Goal: Transaction & Acquisition: Purchase product/service

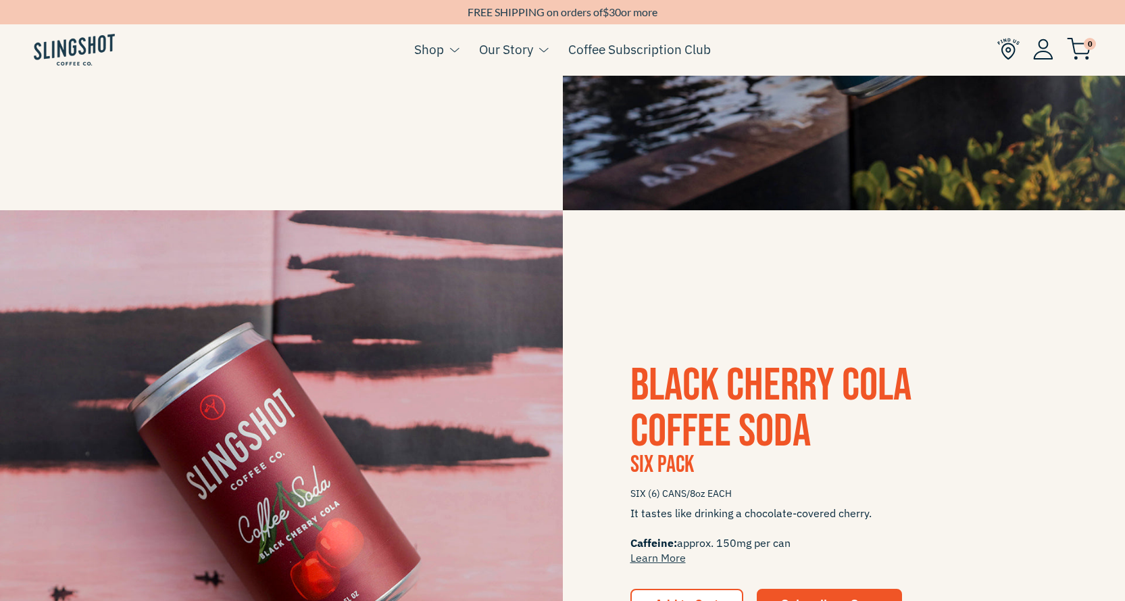
scroll to position [878, 0]
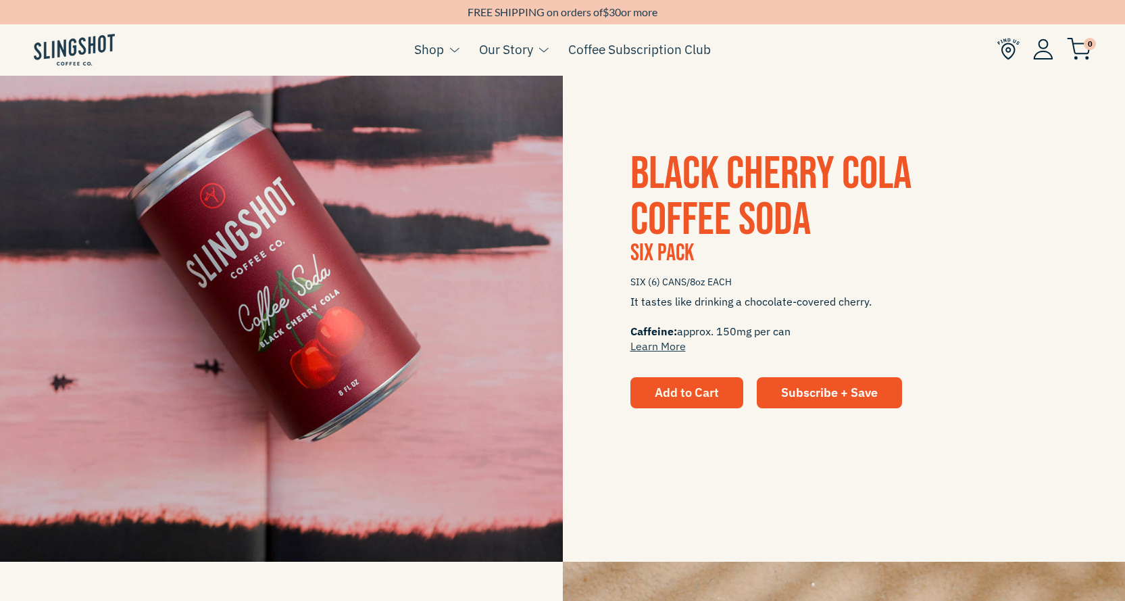
click at [714, 388] on span "Add to Cart" at bounding box center [687, 392] width 64 height 16
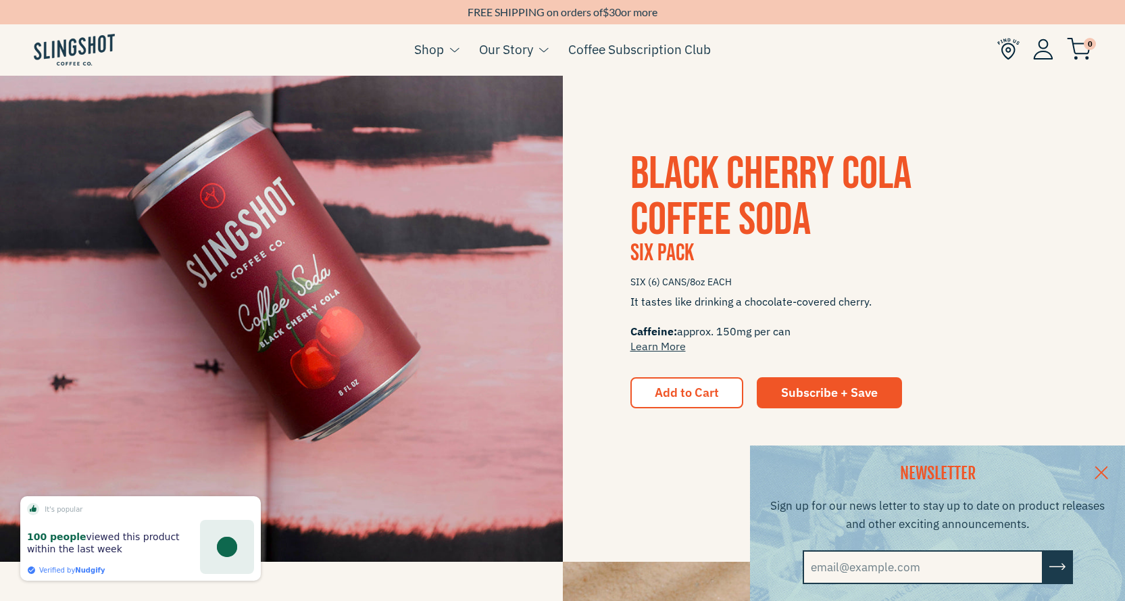
click at [1112, 474] on link at bounding box center [1101, 471] width 47 height 52
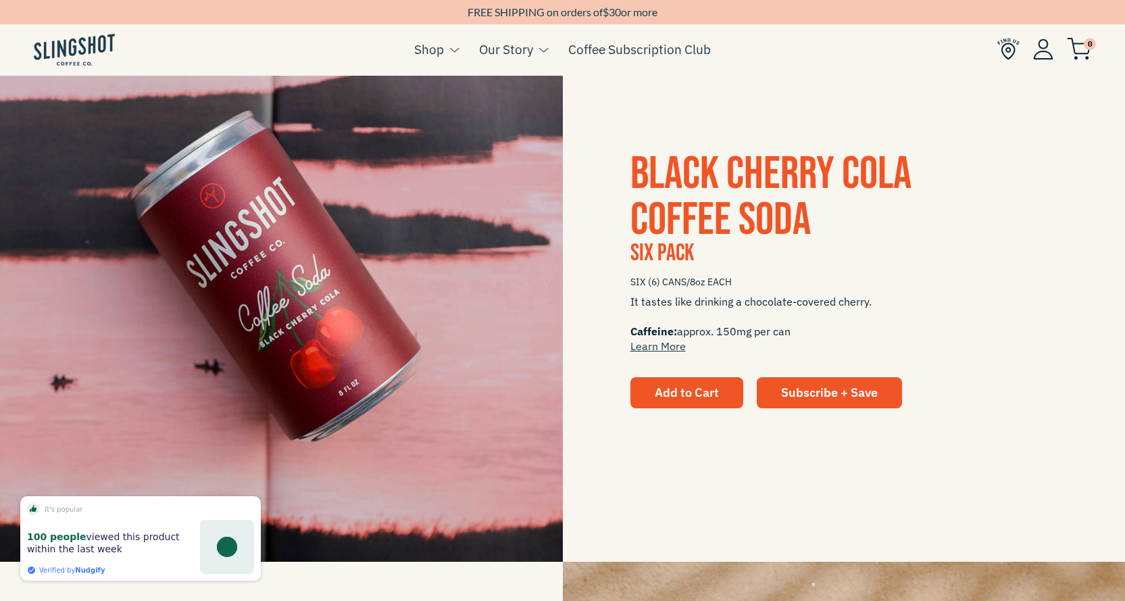
click at [655, 397] on span "Add to Cart" at bounding box center [687, 392] width 64 height 16
click at [662, 383] on button "Add to Cart" at bounding box center [686, 392] width 113 height 31
click at [676, 399] on span "Add to Cart" at bounding box center [687, 392] width 64 height 16
click at [670, 395] on span "Add to Cart" at bounding box center [687, 392] width 64 height 16
click at [665, 378] on button "Add to Cart" at bounding box center [686, 392] width 113 height 31
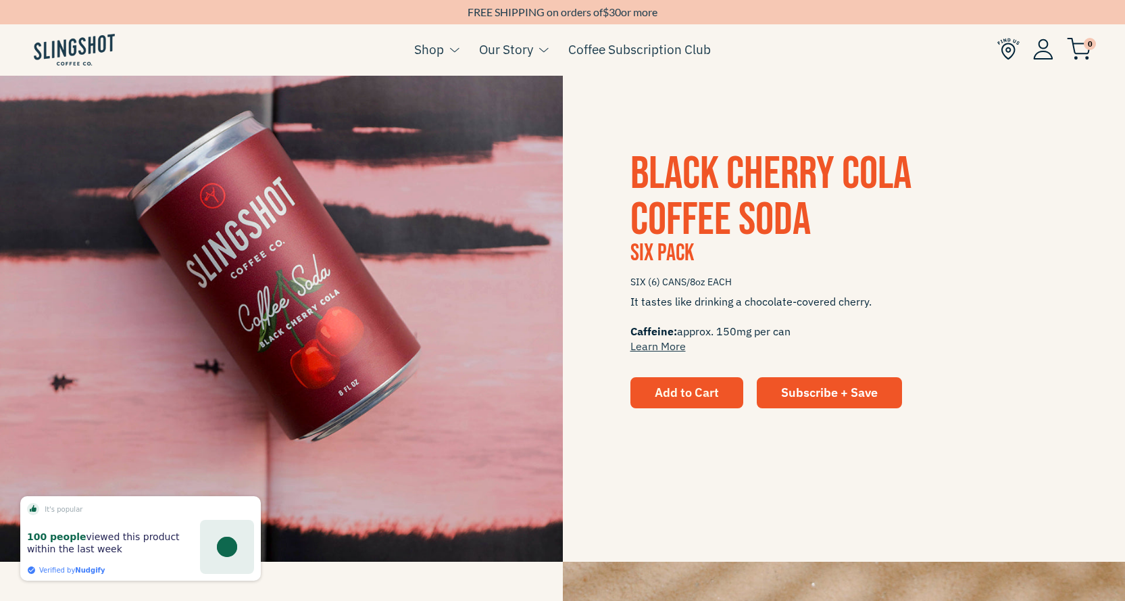
click at [667, 384] on button "Add to Cart" at bounding box center [686, 392] width 113 height 31
click at [667, 384] on span "Add to Cart" at bounding box center [687, 392] width 64 height 16
click at [669, 384] on span "Add to Cart" at bounding box center [687, 392] width 64 height 16
click at [679, 382] on button "Add to Cart" at bounding box center [686, 392] width 113 height 31
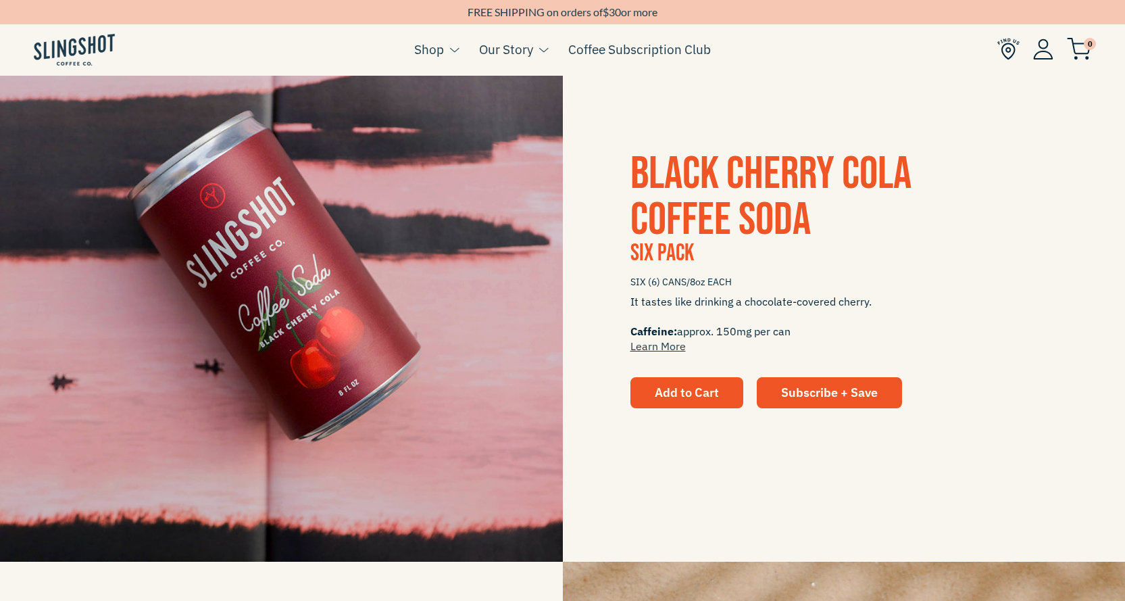
click at [696, 377] on button "Add to Cart" at bounding box center [686, 392] width 113 height 31
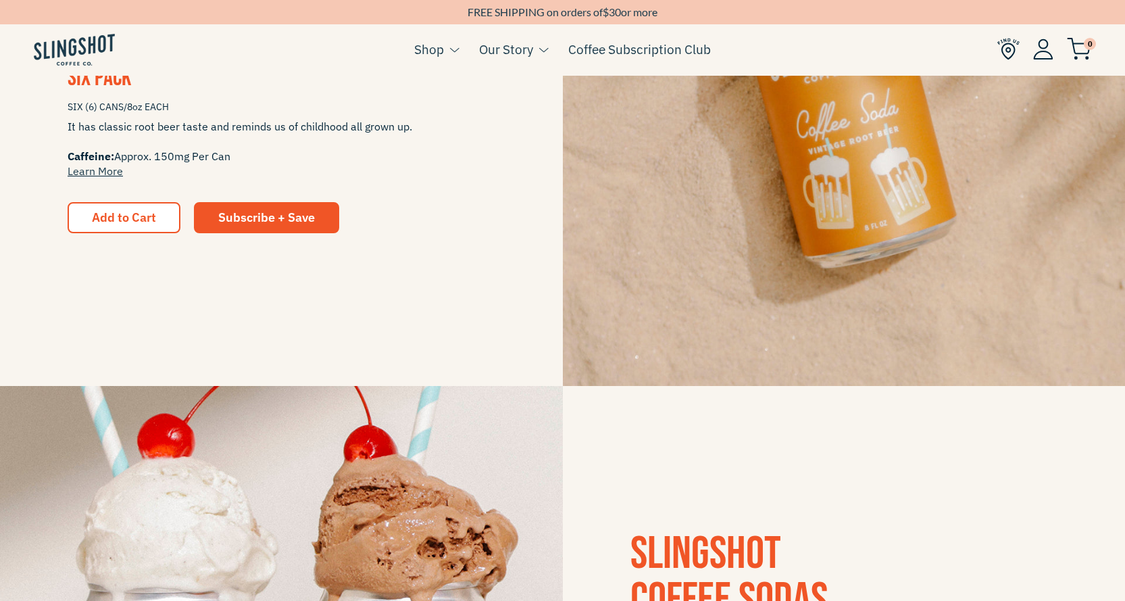
scroll to position [2095, 0]
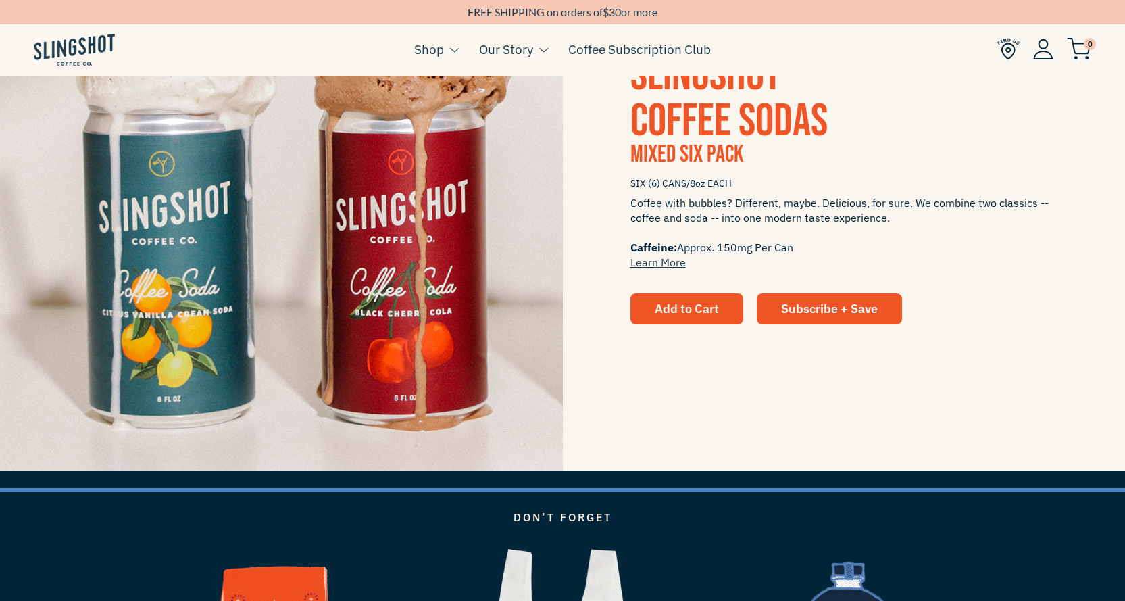
click at [677, 322] on button "Add to Cart" at bounding box center [686, 308] width 113 height 31
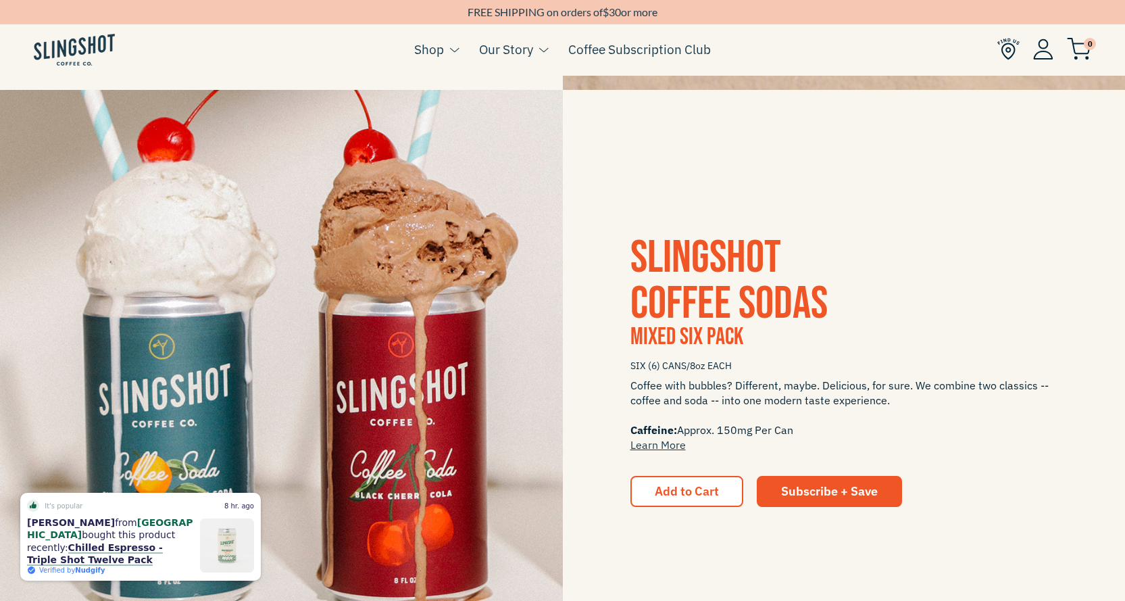
scroll to position [1959, 0]
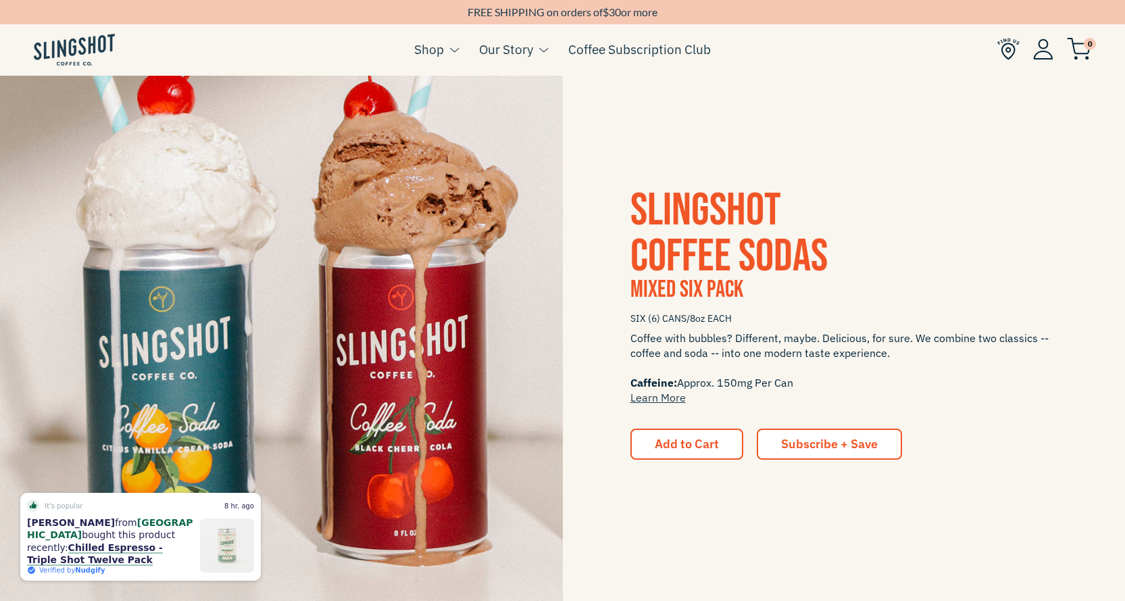
click at [852, 445] on span "Subscribe + Save" at bounding box center [829, 444] width 97 height 16
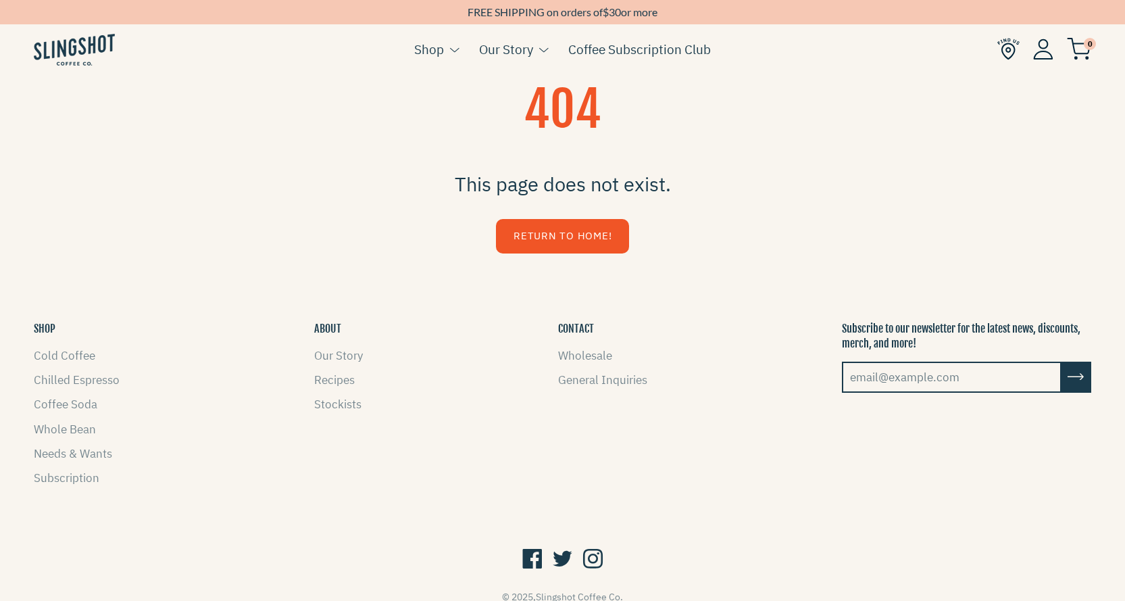
click at [577, 228] on link "Return to Home!" at bounding box center [562, 236] width 133 height 34
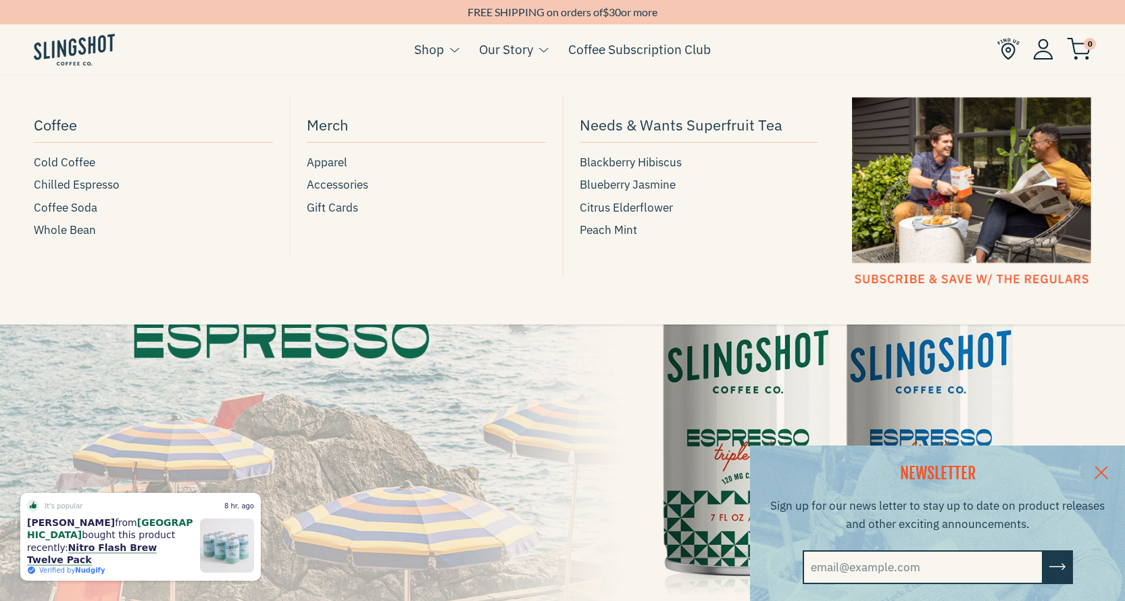
click at [419, 51] on link "Shop" at bounding box center [429, 49] width 30 height 20
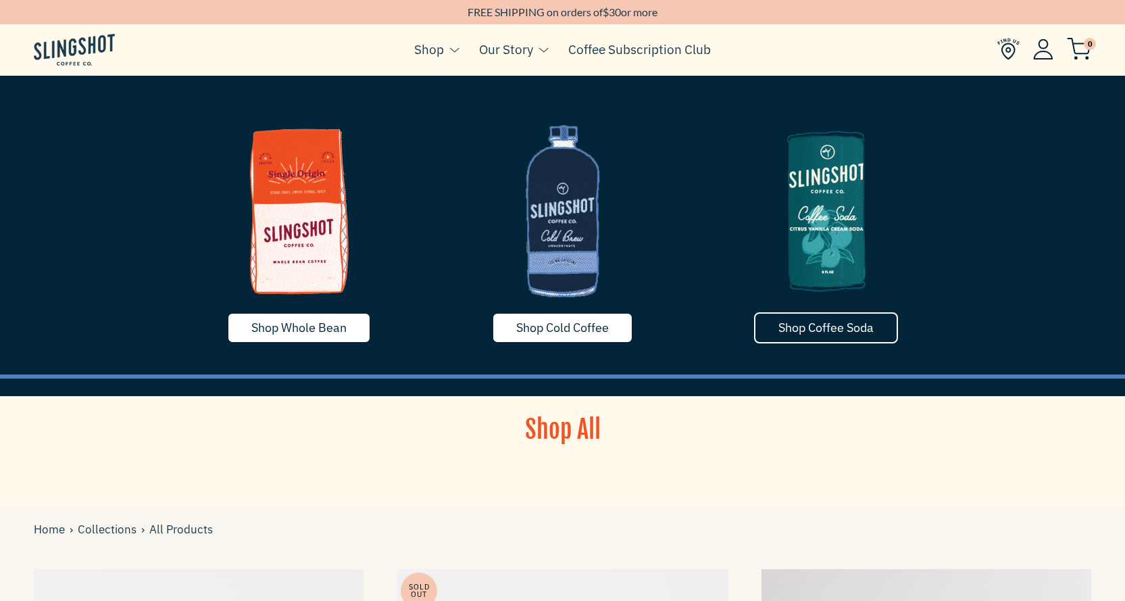
click at [820, 318] on link "Shop Coffee Soda" at bounding box center [826, 327] width 144 height 31
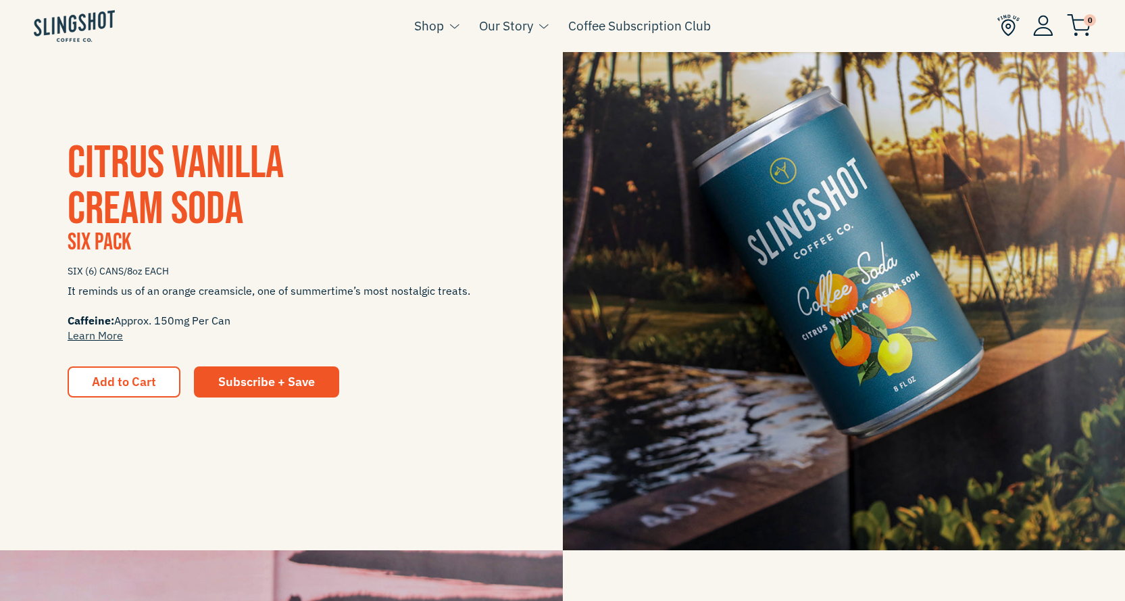
scroll to position [338, 0]
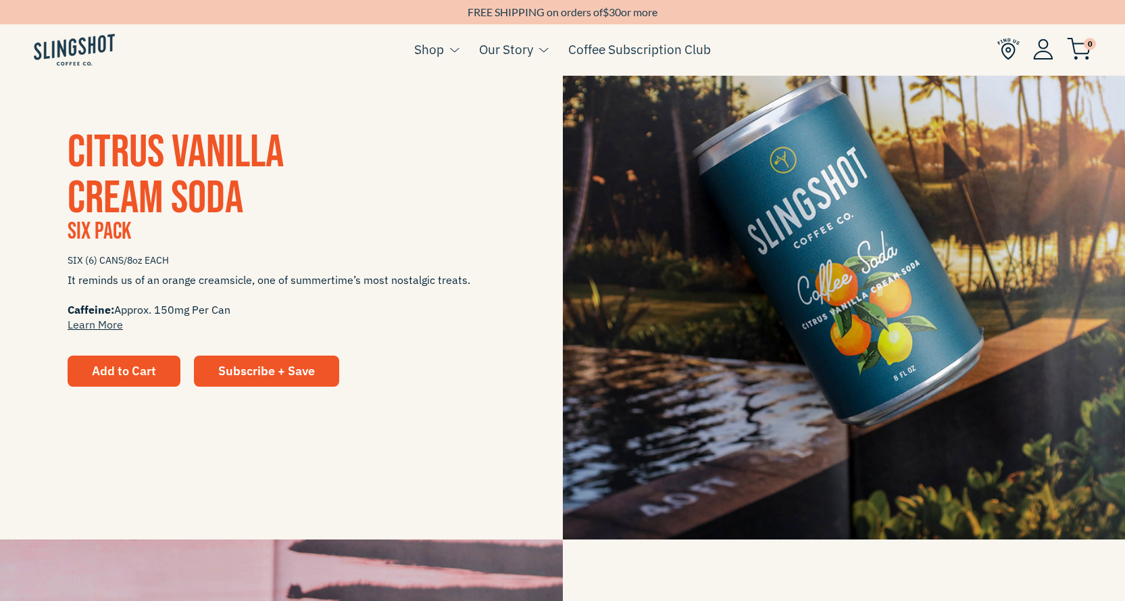
click at [144, 374] on span "Add to Cart" at bounding box center [124, 371] width 64 height 16
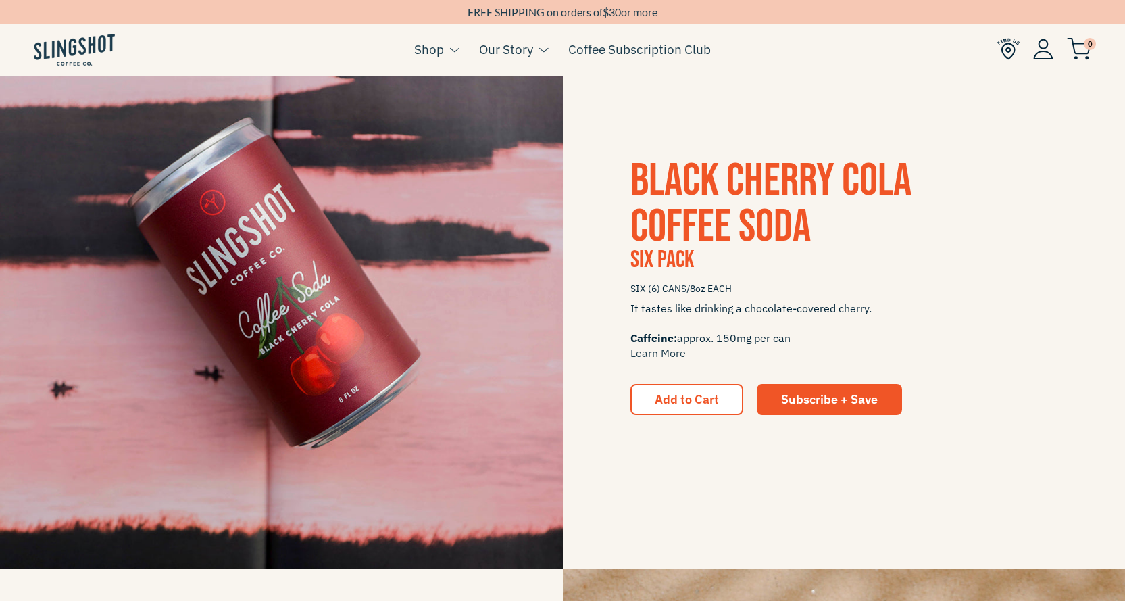
scroll to position [878, 0]
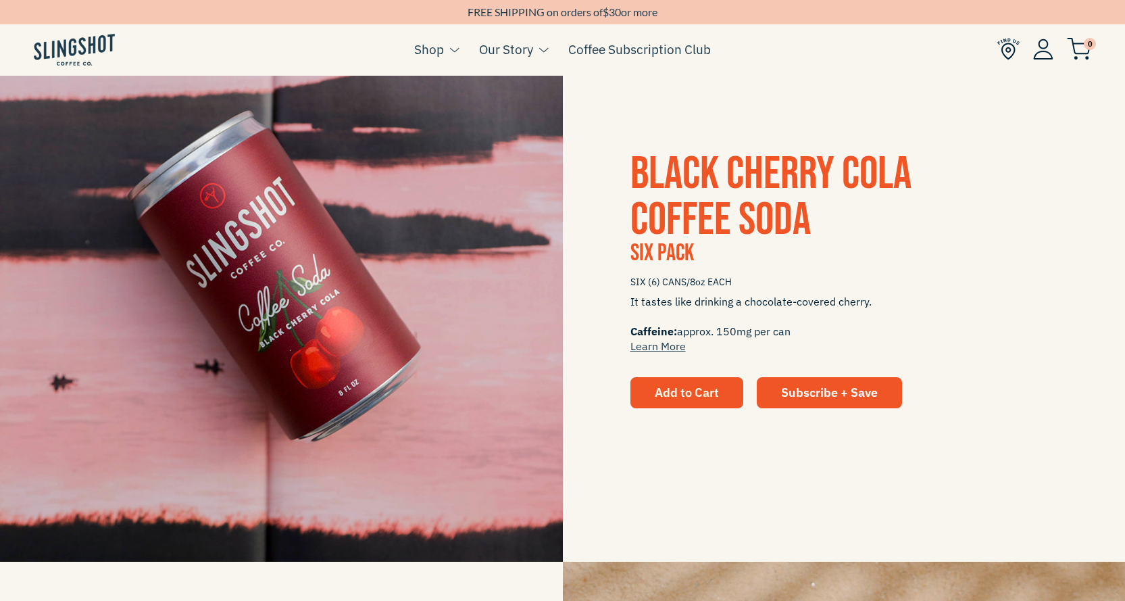
click at [665, 391] on span "Add to Cart" at bounding box center [687, 392] width 64 height 16
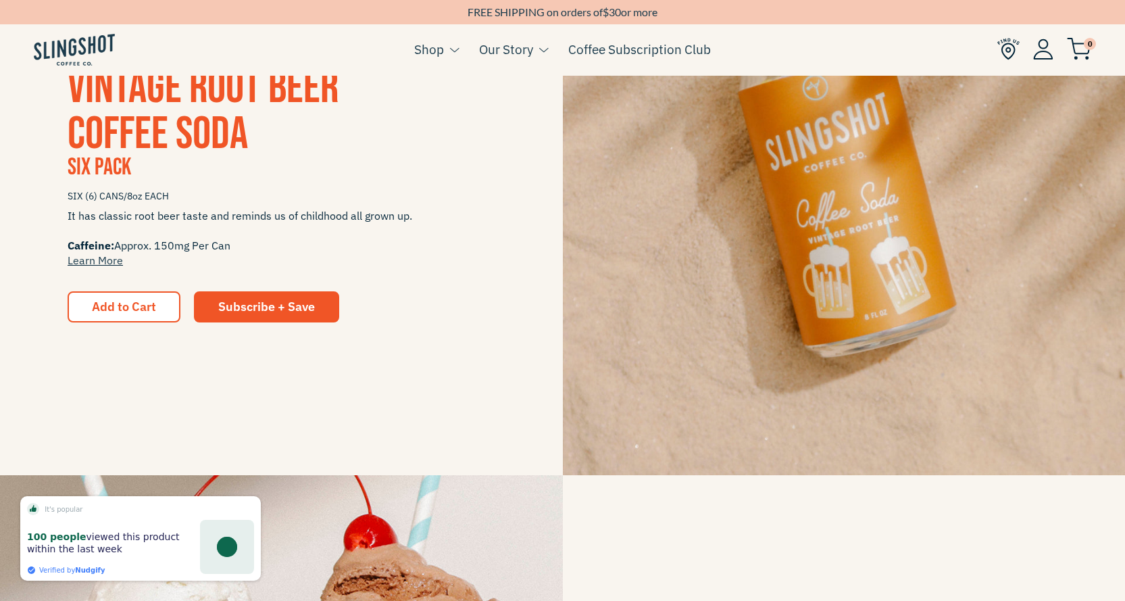
scroll to position [1554, 0]
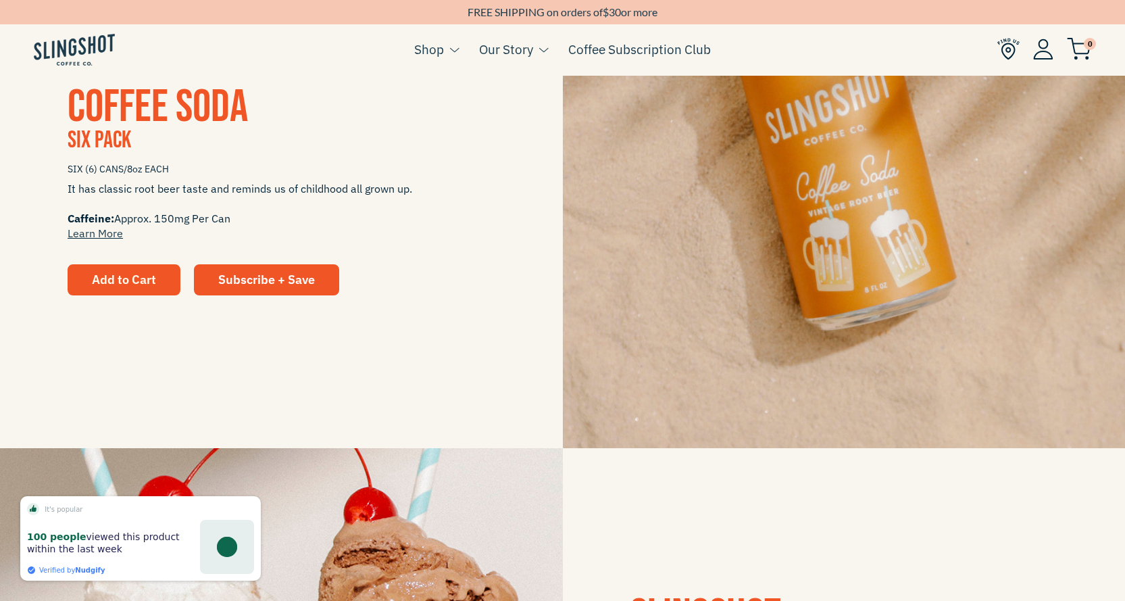
click at [137, 274] on span "Add to Cart" at bounding box center [124, 280] width 64 height 16
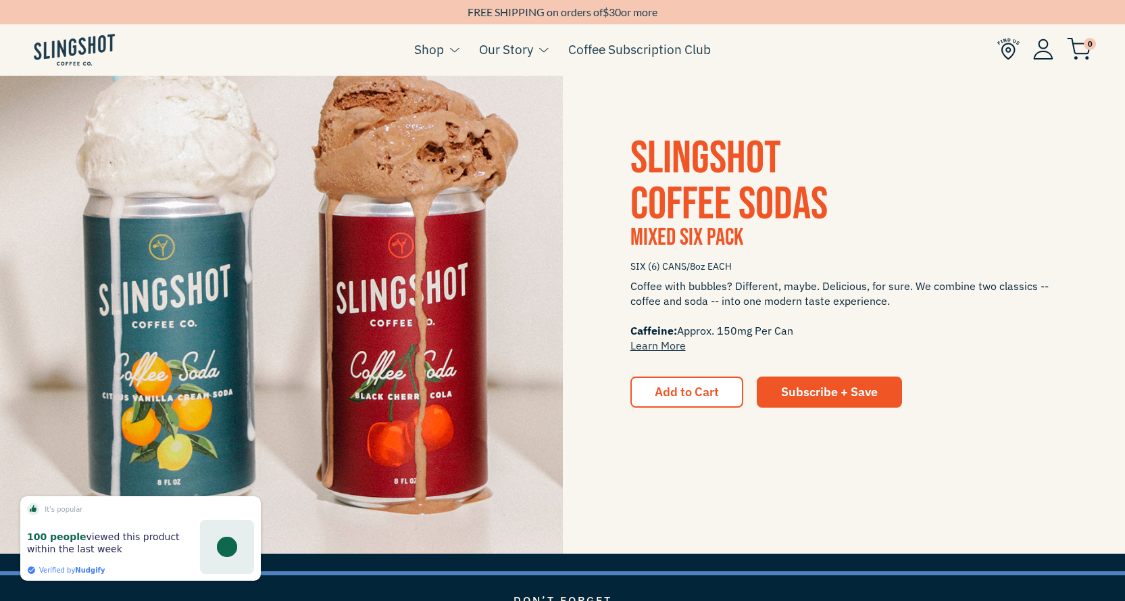
scroll to position [2095, 0]
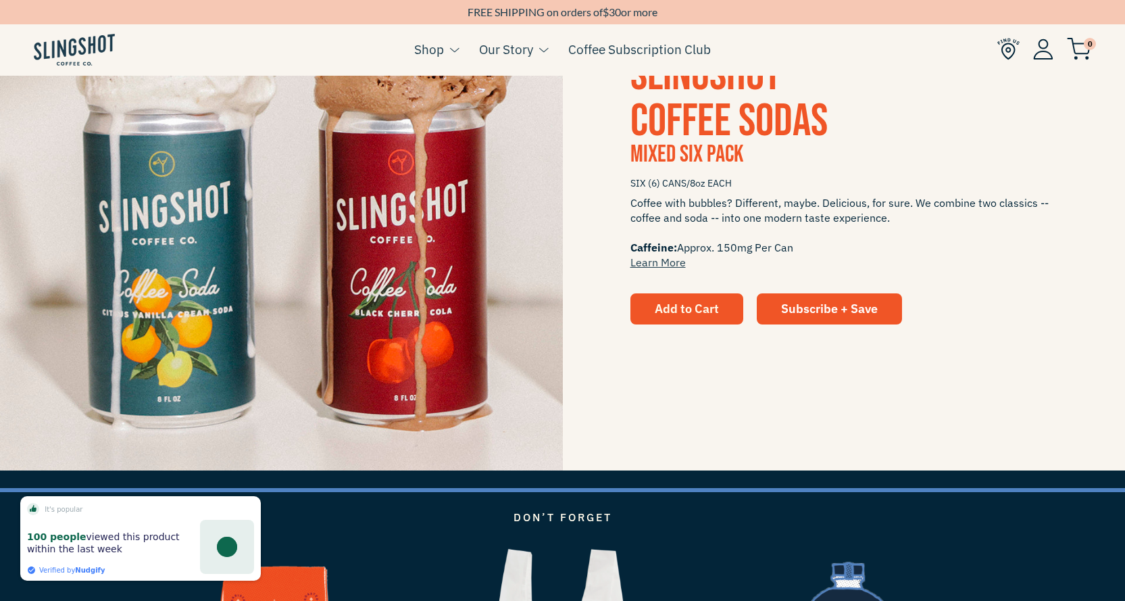
click at [694, 314] on span "Add to Cart" at bounding box center [687, 309] width 64 height 16
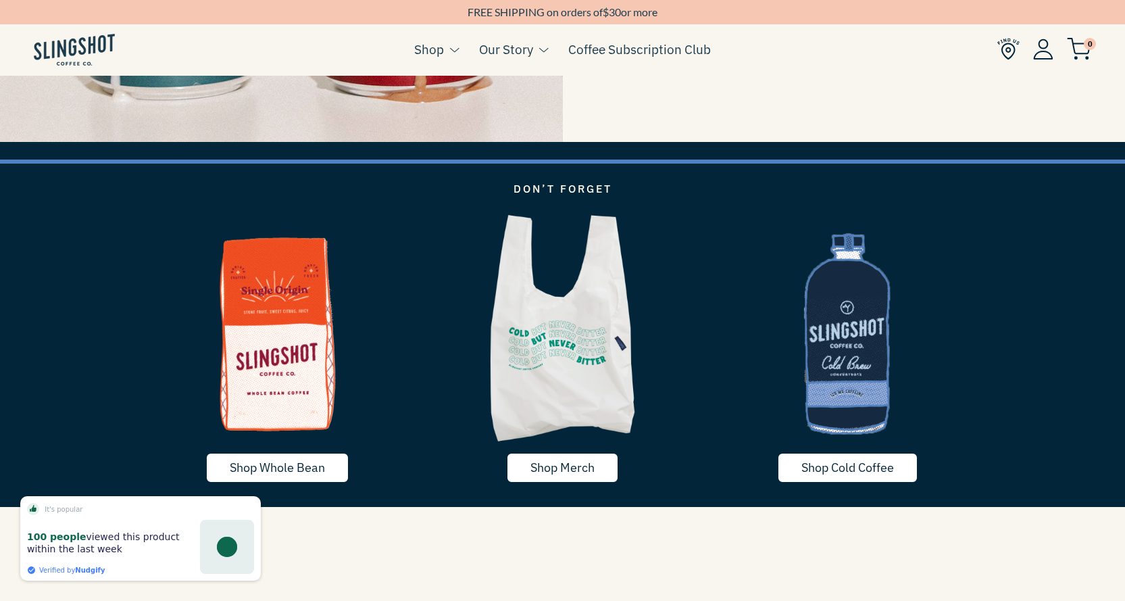
scroll to position [2500, 0]
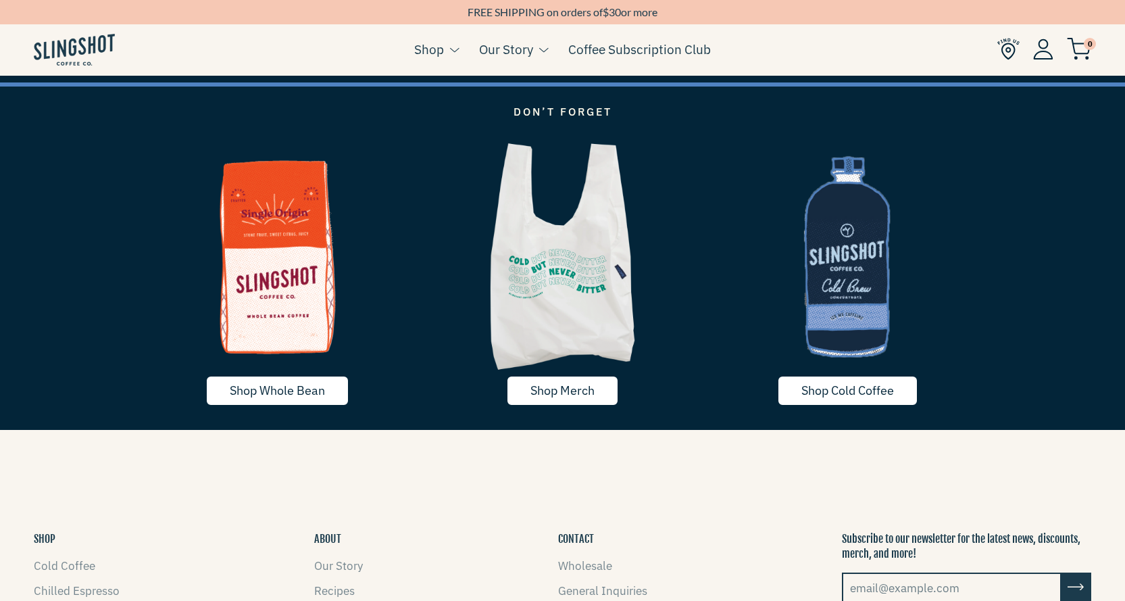
click at [1082, 49] on img at bounding box center [1079, 49] width 24 height 22
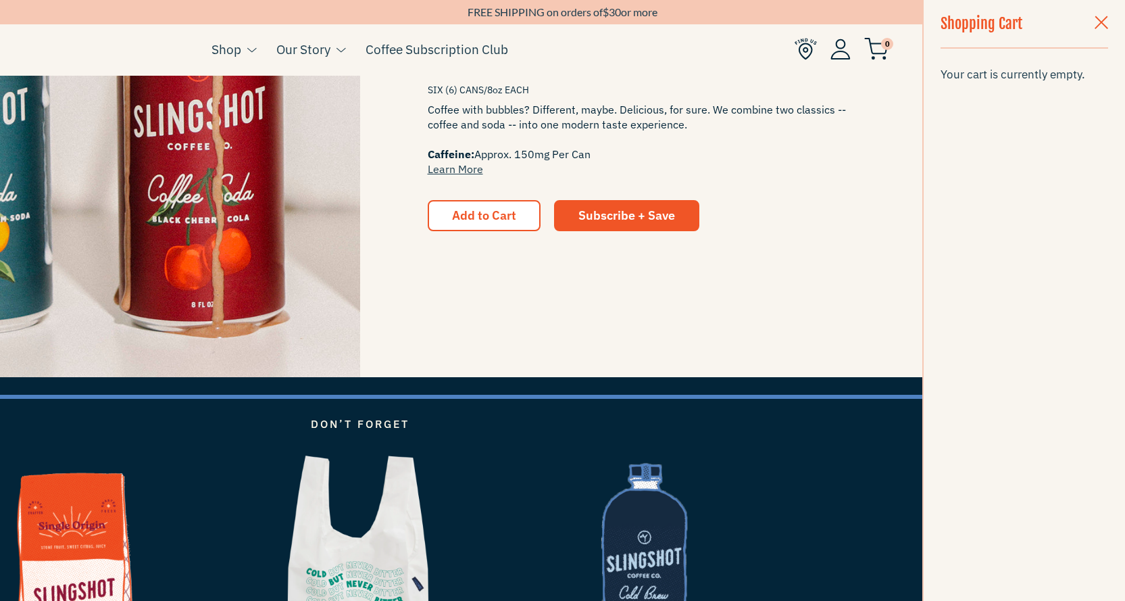
scroll to position [2162, 0]
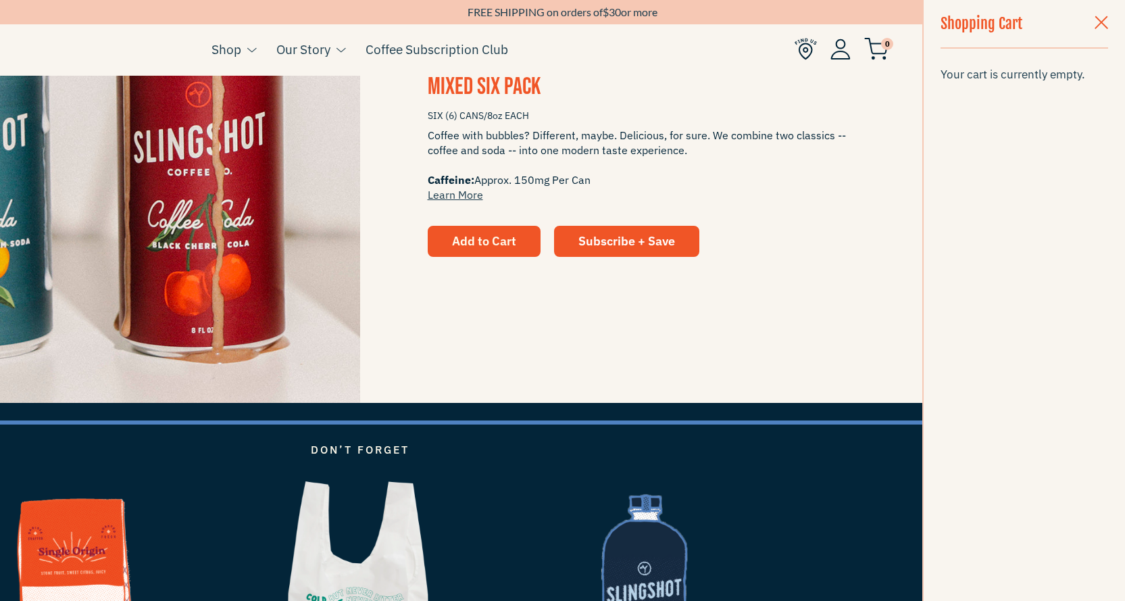
click at [477, 239] on span "Add to Cart" at bounding box center [484, 241] width 64 height 16
click at [488, 243] on span "Add to Cart" at bounding box center [484, 241] width 64 height 16
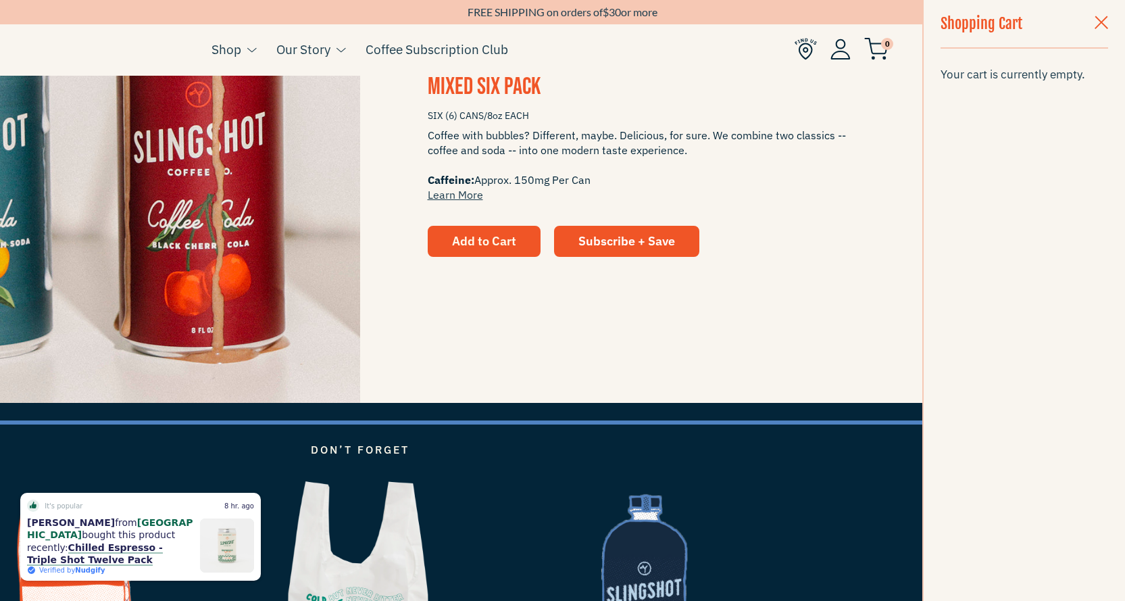
click at [502, 238] on span "Add to Cart" at bounding box center [484, 241] width 64 height 16
click at [668, 252] on link "Subscribe + Save" at bounding box center [626, 241] width 145 height 31
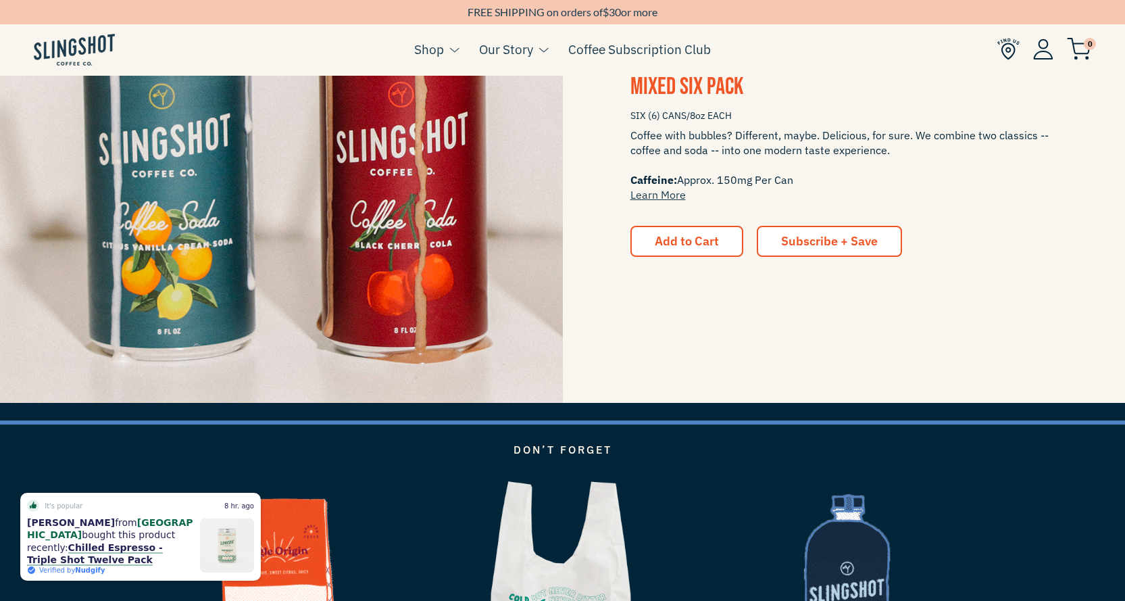
click at [777, 235] on link "Subscribe + Save" at bounding box center [829, 241] width 145 height 31
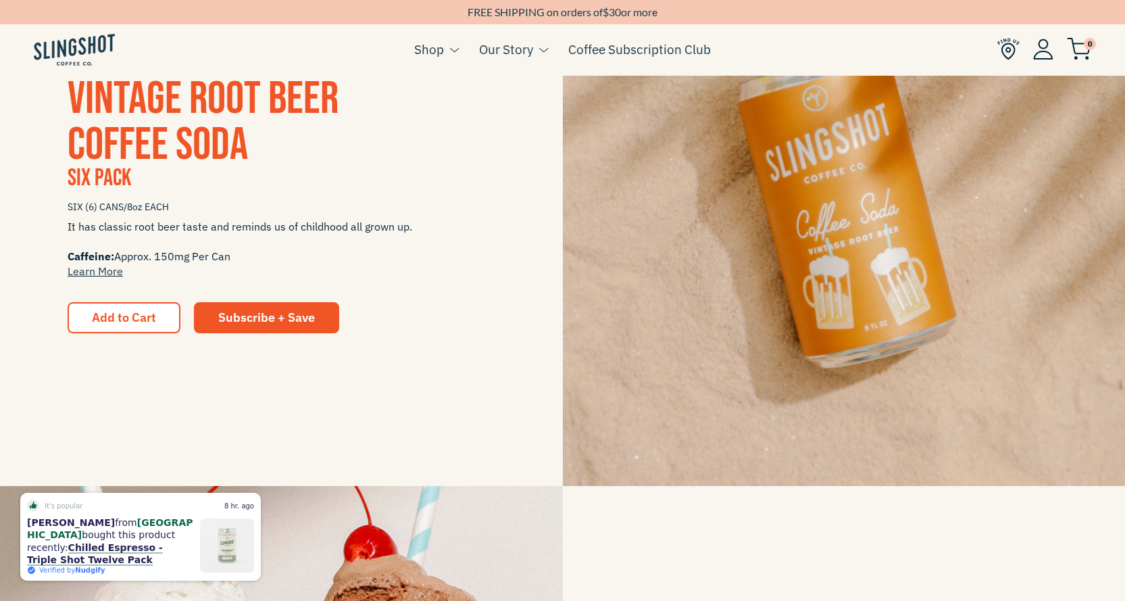
scroll to position [1403, 0]
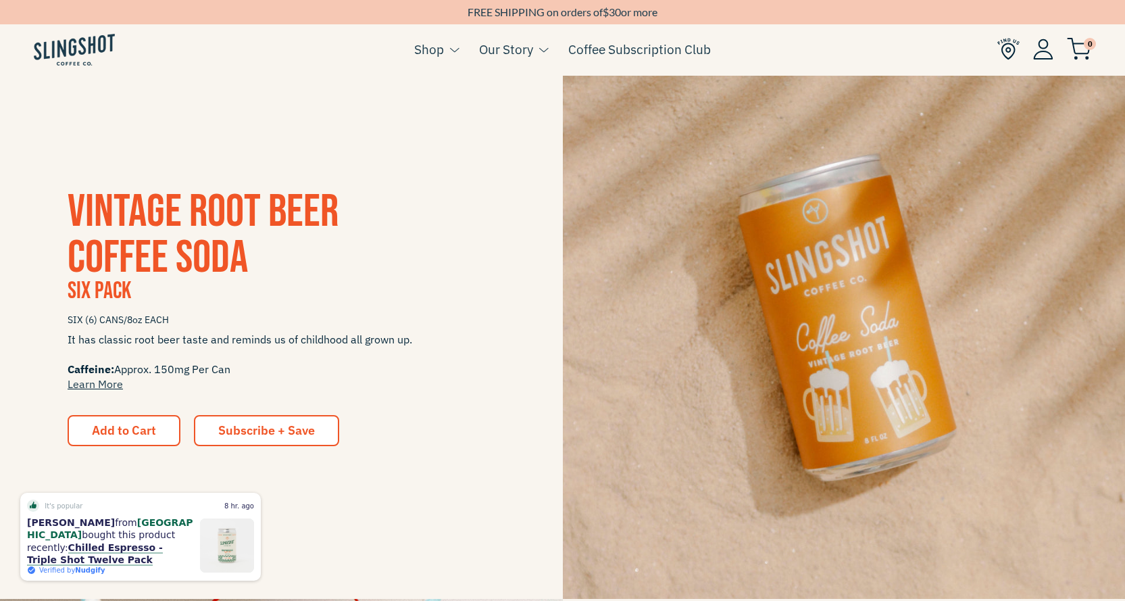
click at [251, 445] on link "Subscribe + Save" at bounding box center [266, 430] width 145 height 31
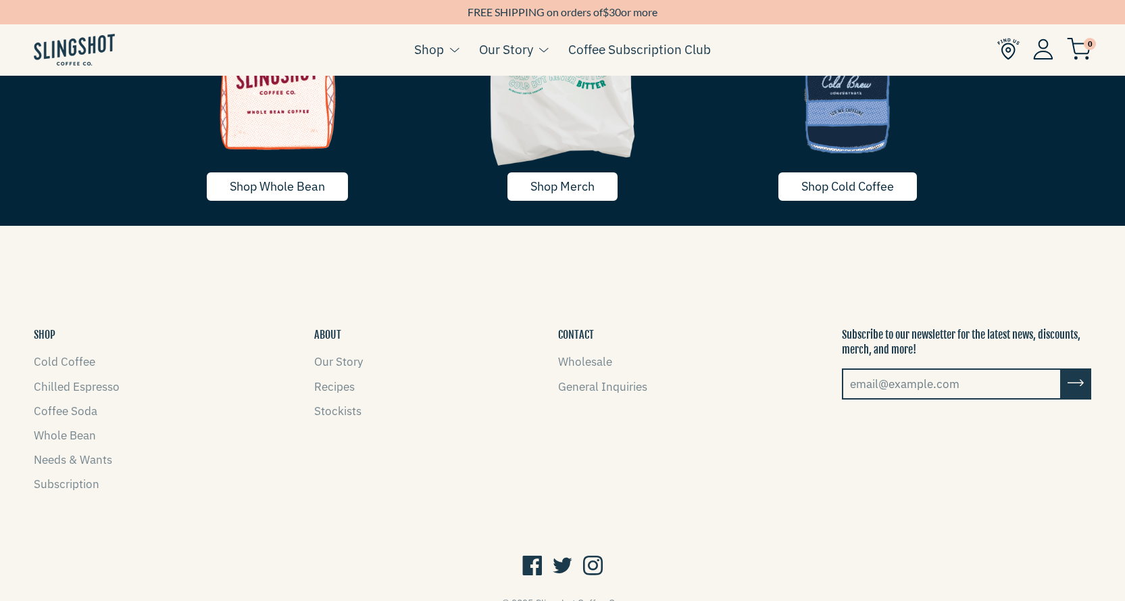
scroll to position [2770, 0]
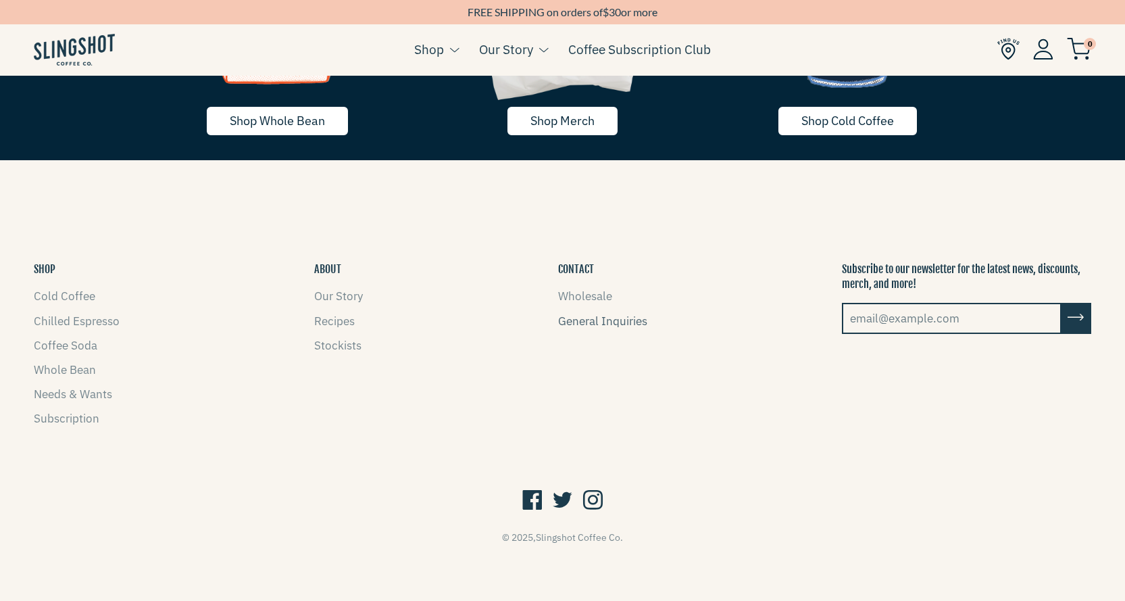
click at [599, 322] on link "General Inquiries" at bounding box center [602, 321] width 89 height 15
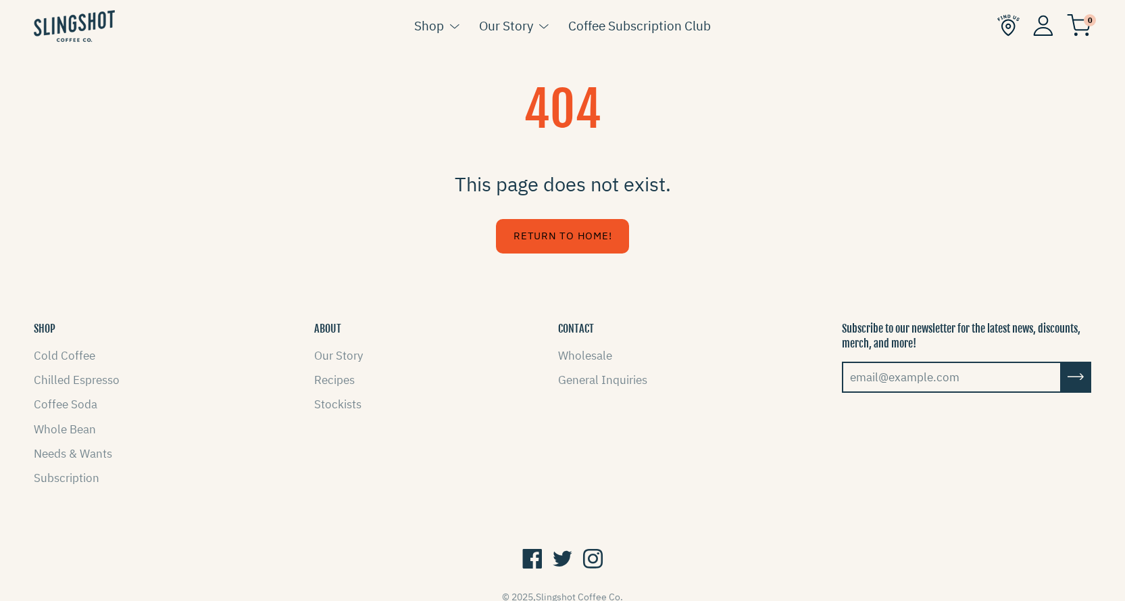
drag, startPoint x: 593, startPoint y: 219, endPoint x: 599, endPoint y: 209, distance: 11.2
drag, startPoint x: 369, startPoint y: 316, endPoint x: 368, endPoint y: 301, distance: 14.2
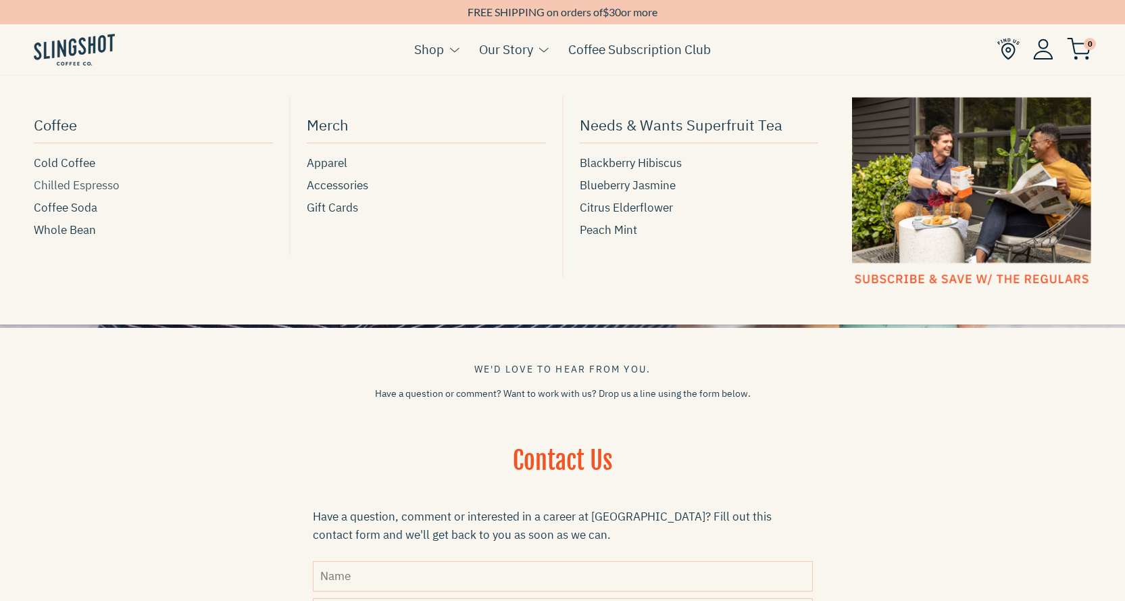
click at [82, 187] on span "Chilled Espresso" at bounding box center [77, 185] width 86 height 18
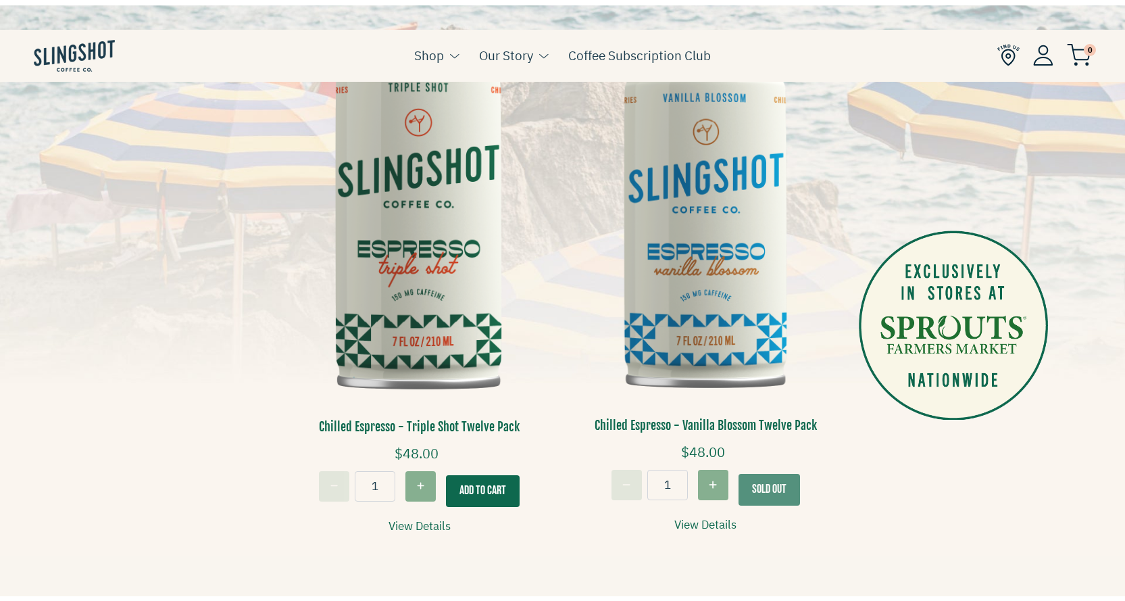
scroll to position [338, 0]
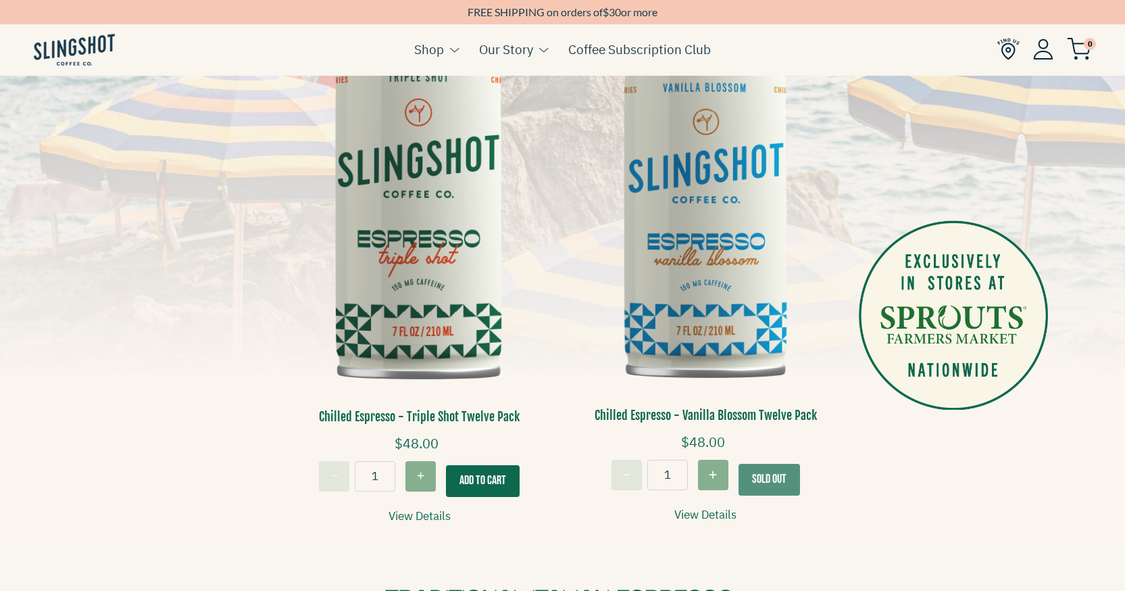
click at [474, 474] on button "Add To Cart" at bounding box center [483, 481] width 74 height 32
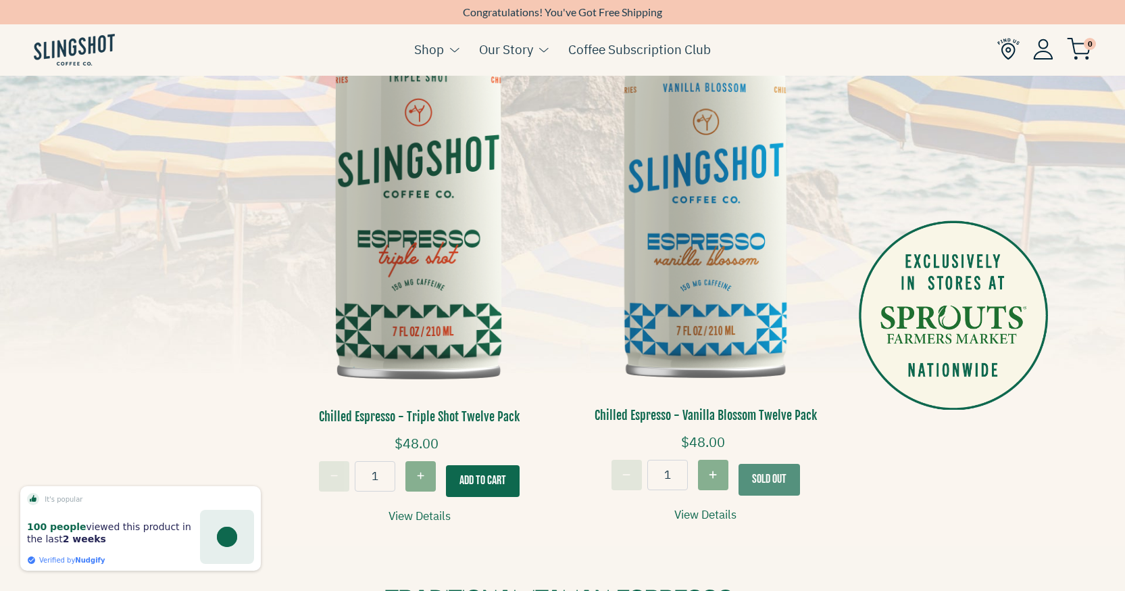
click at [1080, 43] on img at bounding box center [1079, 49] width 24 height 22
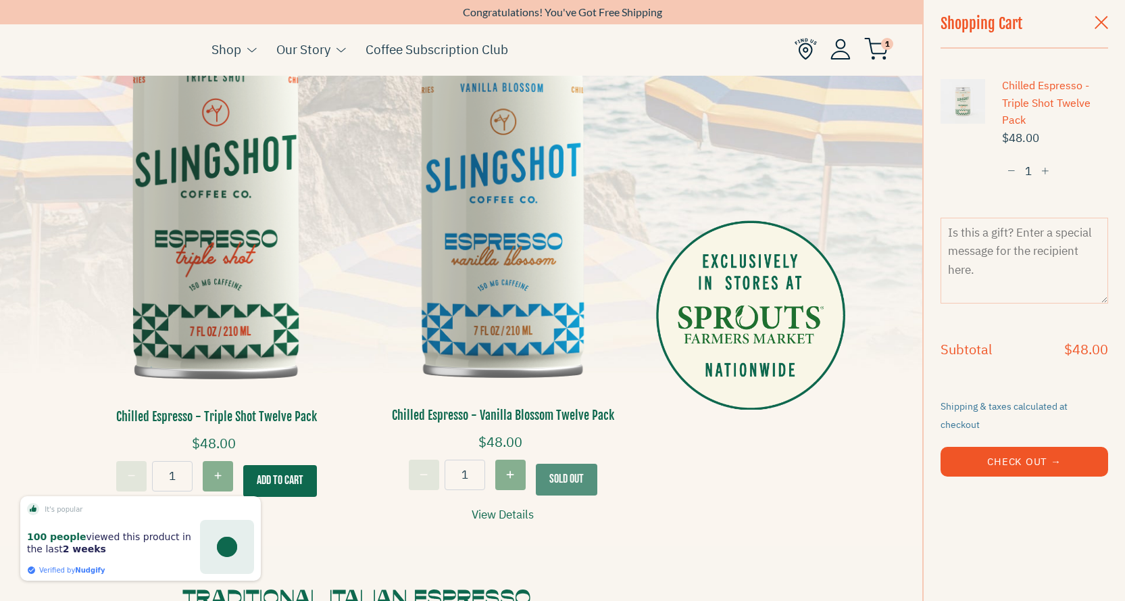
click at [1009, 170] on span "button" at bounding box center [1011, 171] width 8 height 9
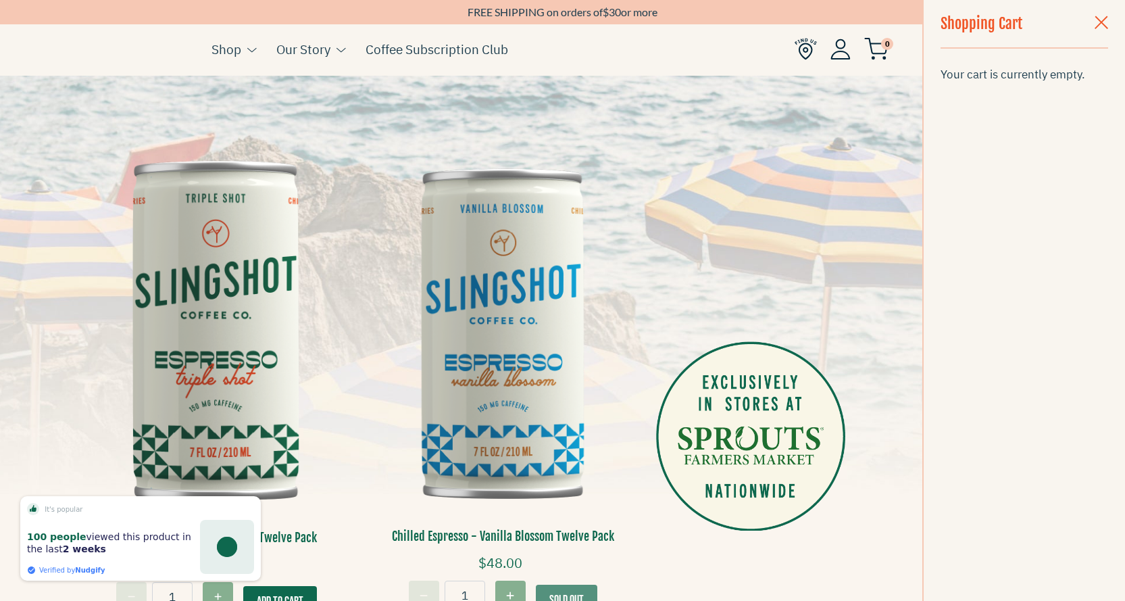
scroll to position [0, 0]
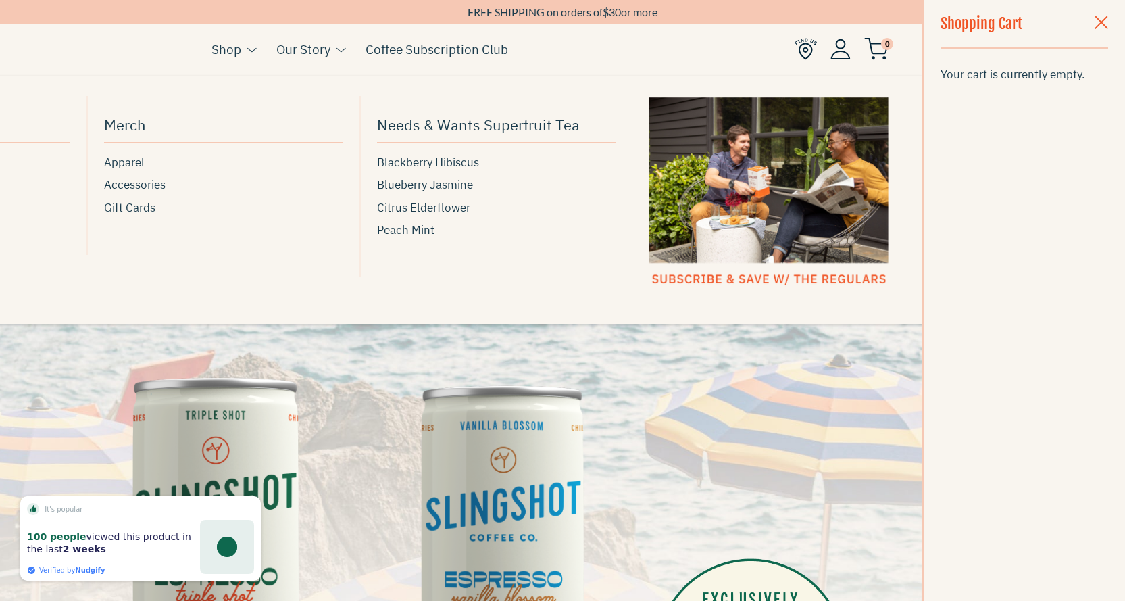
click at [243, 47] on button at bounding box center [248, 50] width 15 height 18
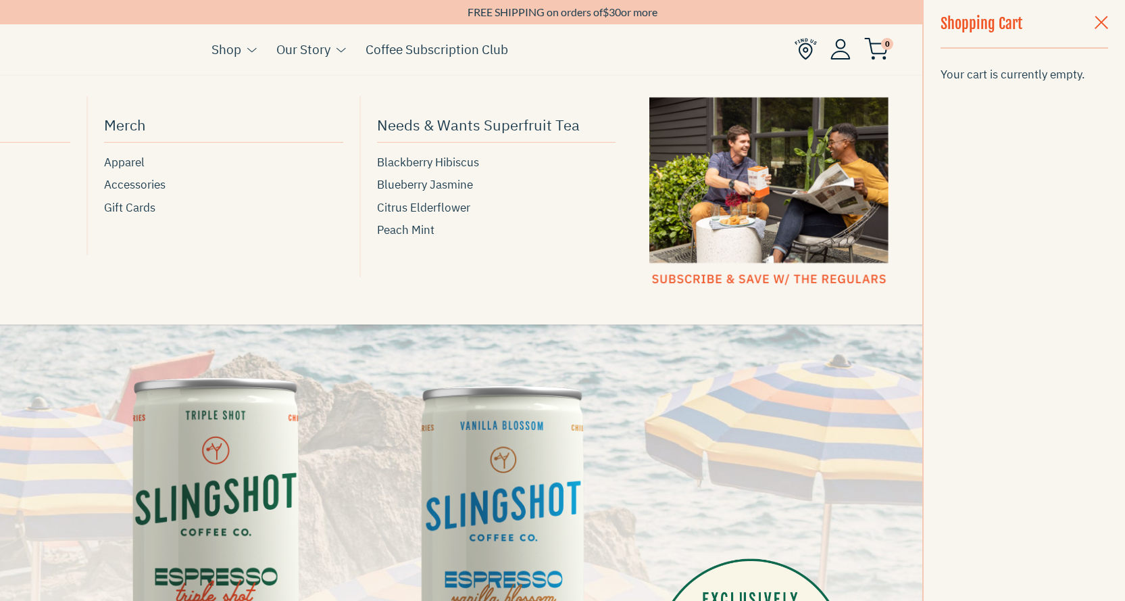
click at [230, 42] on link "Shop" at bounding box center [226, 49] width 30 height 20
